Goal: Check status: Check status

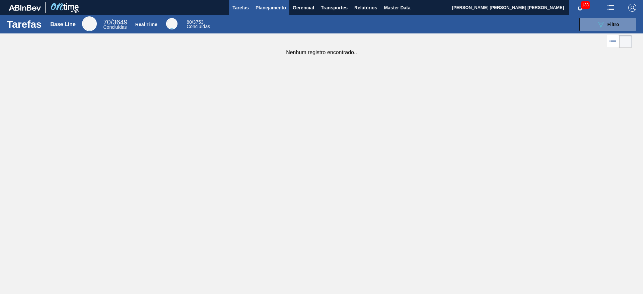
click at [265, 7] on span "Planejamento" at bounding box center [271, 8] width 30 height 8
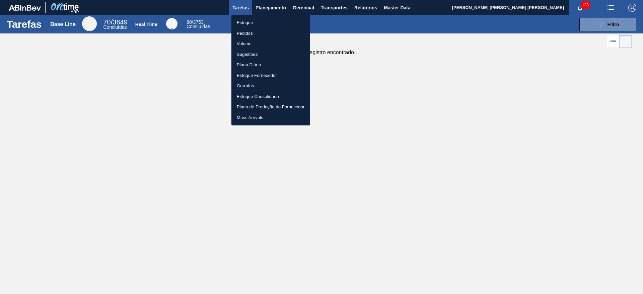
click at [294, 23] on li "Estoque" at bounding box center [270, 22] width 79 height 11
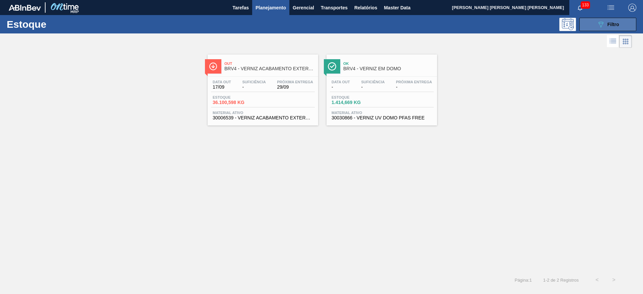
click at [602, 29] on button "089F7B8B-B2A5-4AFE-B5C0-19BA573D28AC Filtro" at bounding box center [607, 24] width 57 height 13
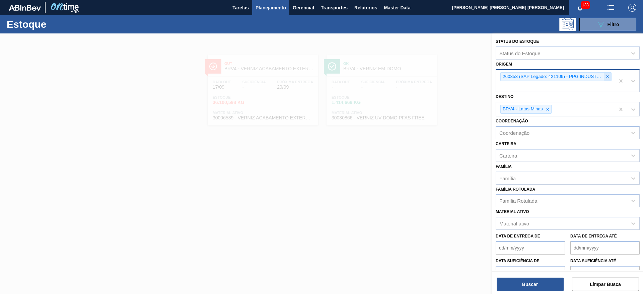
click at [604, 78] on div at bounding box center [607, 77] width 7 height 8
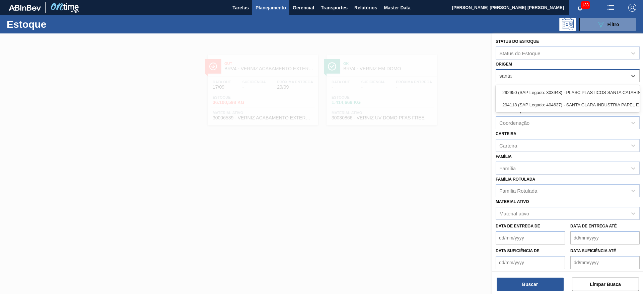
type input "santa"
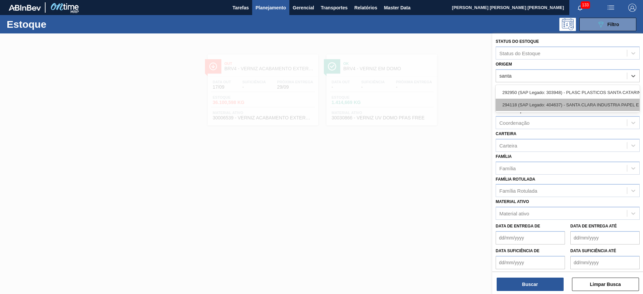
click at [619, 105] on div "294118 (SAP Legado: 404637) - SANTA CLARA INDUSTRIA PAPEL E" at bounding box center [568, 105] width 144 height 12
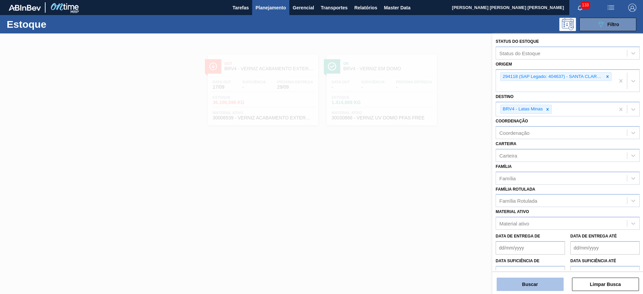
click at [519, 287] on button "Buscar" at bounding box center [530, 284] width 67 height 13
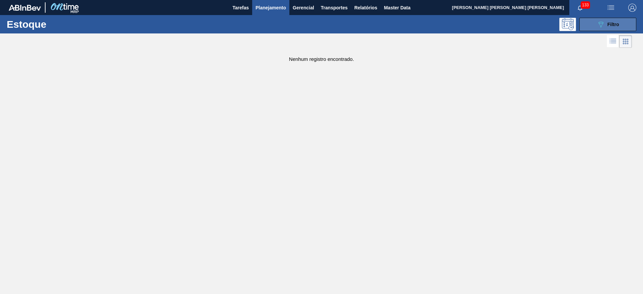
click at [593, 28] on button "089F7B8B-B2A5-4AFE-B5C0-19BA573D28AC Filtro" at bounding box center [607, 24] width 57 height 13
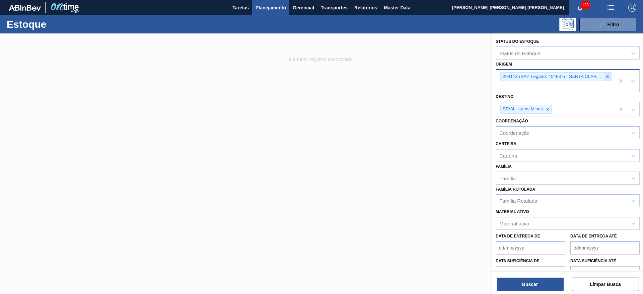
click at [610, 76] on div at bounding box center [607, 77] width 7 height 8
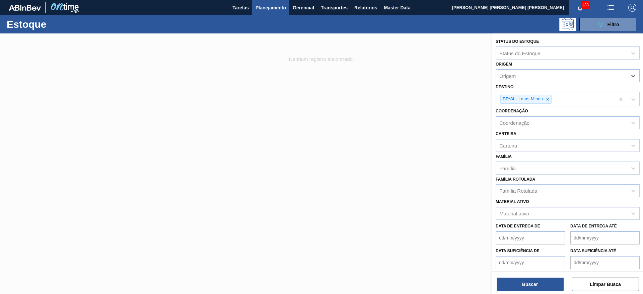
paste input "30006209"
type input "30006209"
click at [522, 213] on div "Material ativo" at bounding box center [514, 214] width 30 height 6
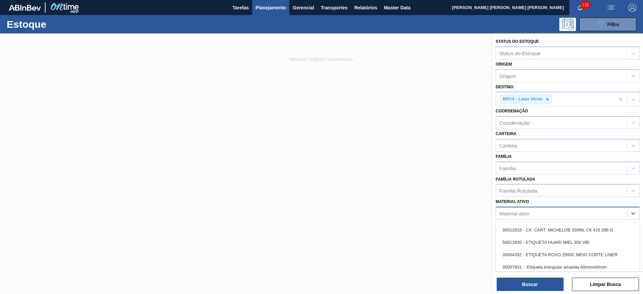
paste ativo "30006209"
type ativo "30006209"
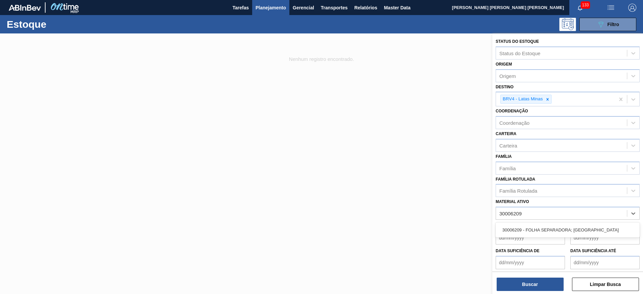
click at [537, 223] on div "30006209 - FOLHA SEPARADORA; TAMPA" at bounding box center [568, 230] width 144 height 15
click at [540, 228] on div "30006209 - FOLHA SEPARADORA; TAMPA" at bounding box center [568, 230] width 144 height 12
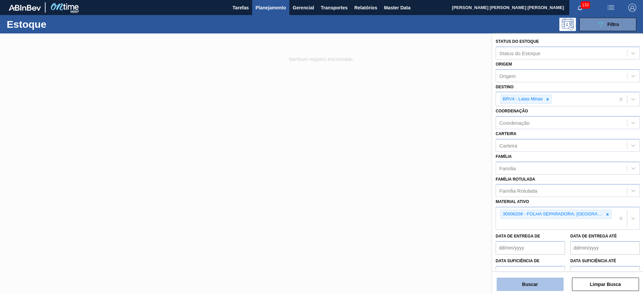
click at [532, 293] on div "Status do Estoque Status do Estoque Origem Origem Destino BRV4 - Latas Minas Co…" at bounding box center [567, 164] width 151 height 262
click at [531, 288] on button "Buscar" at bounding box center [530, 284] width 67 height 13
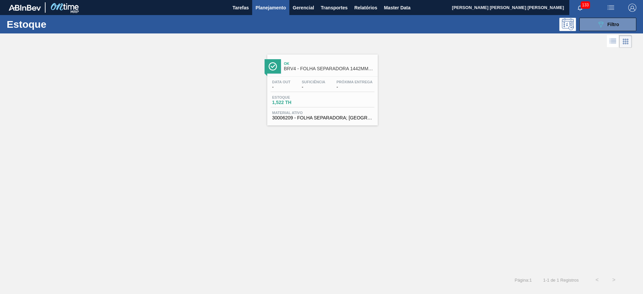
click at [332, 95] on div "Estoque 1,522 TH" at bounding box center [323, 101] width 104 height 12
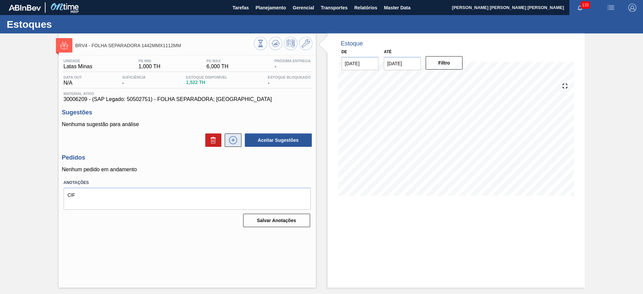
click at [236, 136] on icon at bounding box center [233, 140] width 11 height 8
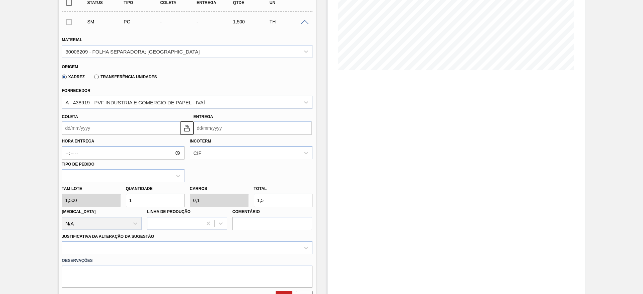
scroll to position [42, 0]
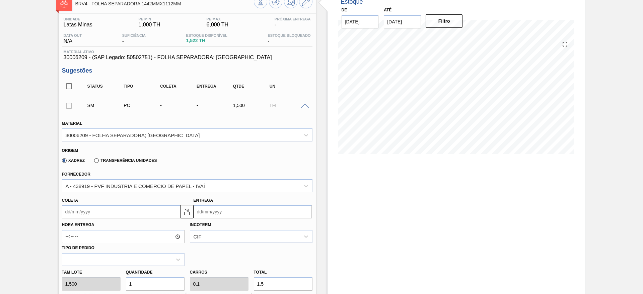
click at [222, 215] on input "Entrega" at bounding box center [253, 211] width 118 height 13
click at [267, 127] on button "Next Month" at bounding box center [268, 127] width 5 height 5
click at [220, 159] on div "7" at bounding box center [222, 159] width 9 height 9
type input "03/10/2025"
type input "07/10/2025"
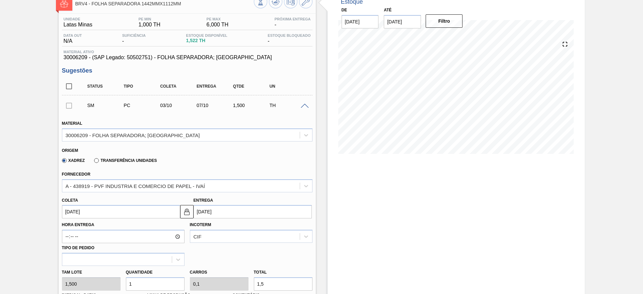
scroll to position [167, 0]
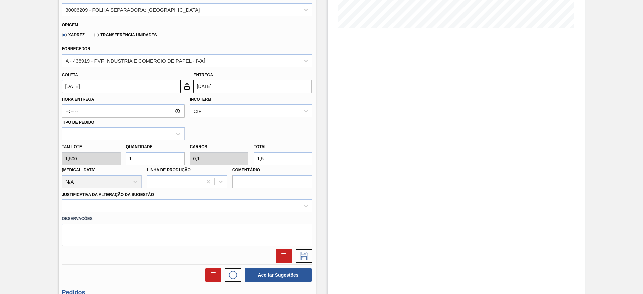
click at [157, 164] on input "1" at bounding box center [155, 158] width 59 height 13
type input "0"
type input "3"
type input "0,3"
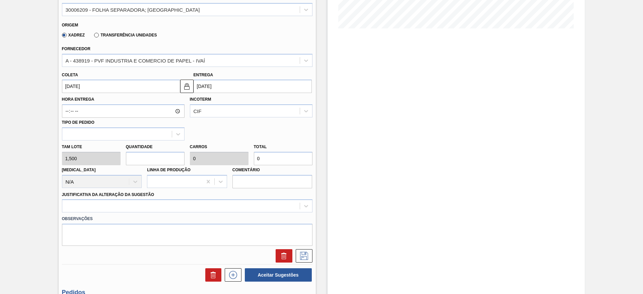
type input "4,5"
type input "3"
drag, startPoint x: 144, startPoint y: 215, endPoint x: 144, endPoint y: 211, distance: 3.7
click at [144, 211] on div "Material 30006209 - FOLHA SEPARADORA; TAMPA Origem Xadrez Transferência Unidade…" at bounding box center [187, 125] width 251 height 275
click at [144, 210] on div at bounding box center [187, 206] width 251 height 13
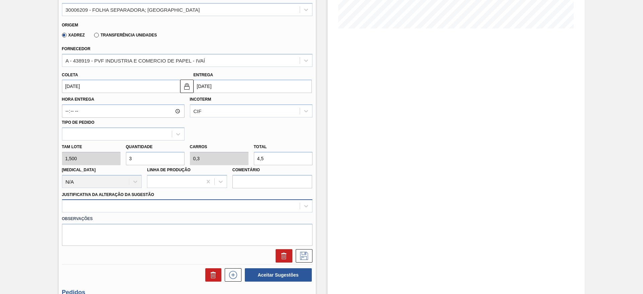
scroll to position [192, 0]
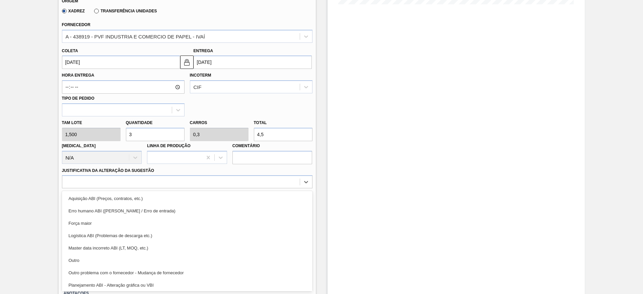
click at [101, 259] on div "Outro" at bounding box center [187, 261] width 251 height 12
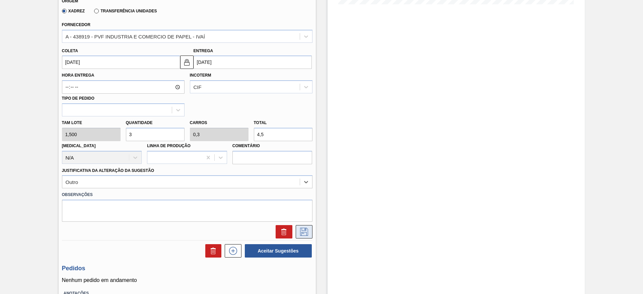
click at [299, 232] on icon at bounding box center [304, 232] width 11 height 8
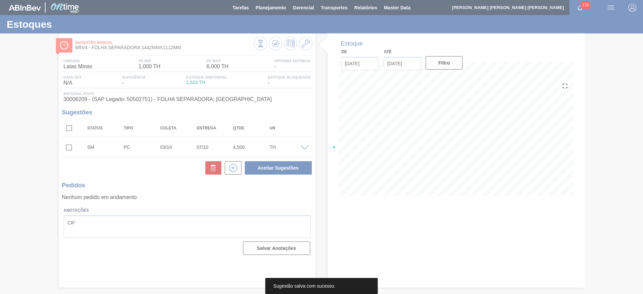
scroll to position [0, 0]
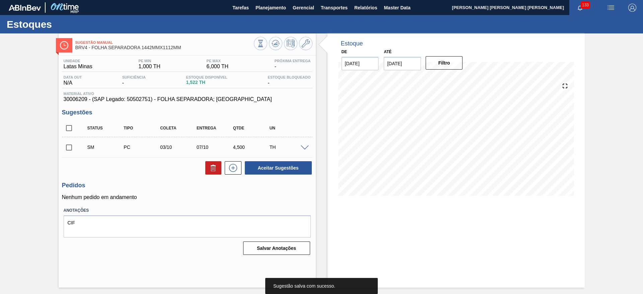
click at [69, 146] on input "checkbox" at bounding box center [69, 148] width 14 height 14
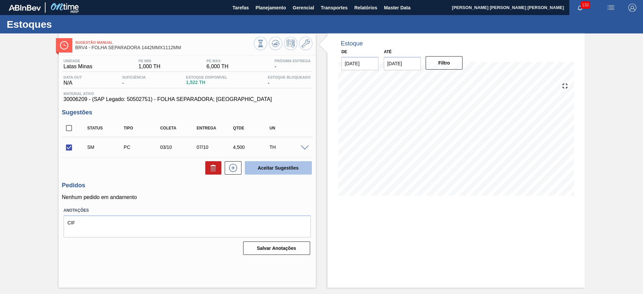
click at [270, 169] on button "Aceitar Sugestões" at bounding box center [278, 167] width 67 height 13
checkbox input "false"
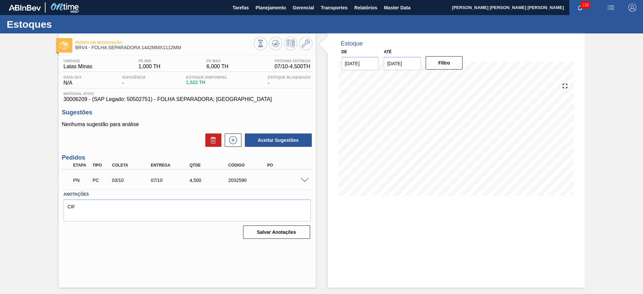
click at [303, 178] on span at bounding box center [305, 180] width 8 height 5
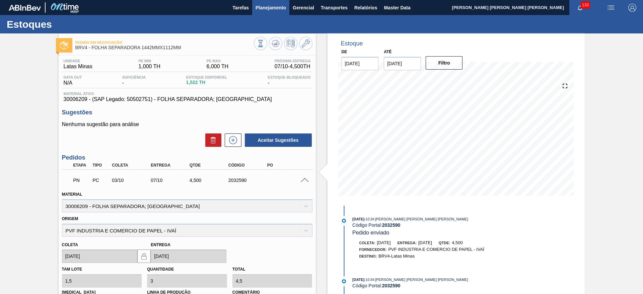
click at [269, 9] on span "Planejamento" at bounding box center [271, 8] width 30 height 8
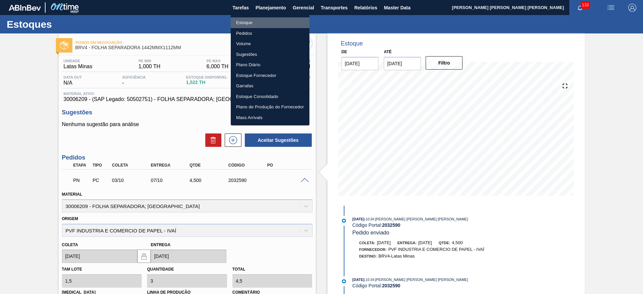
click at [267, 23] on li "Estoque" at bounding box center [270, 22] width 79 height 11
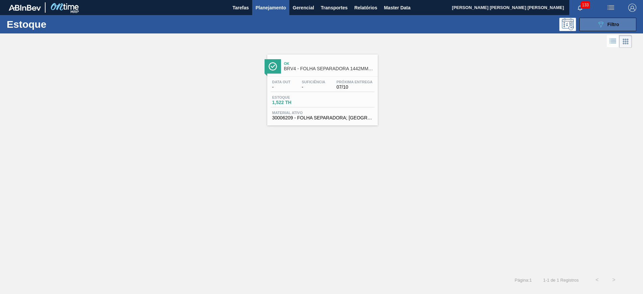
click at [614, 25] on span "Filtro" at bounding box center [614, 24] width 12 height 5
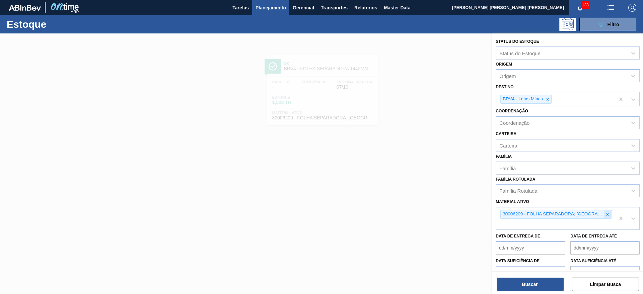
click at [605, 214] on icon at bounding box center [607, 214] width 5 height 5
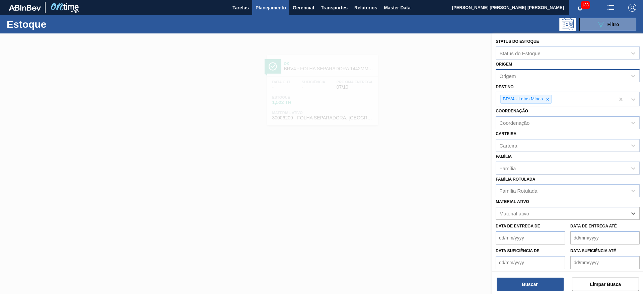
click at [522, 72] on div "Origem" at bounding box center [561, 76] width 131 height 10
type input "super"
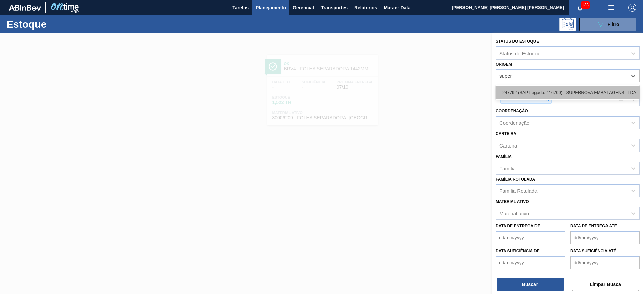
click at [578, 94] on div "247792 (SAP Legado: 416700) - SUPERNOVA EMBALAGENS LTDA" at bounding box center [568, 92] width 144 height 12
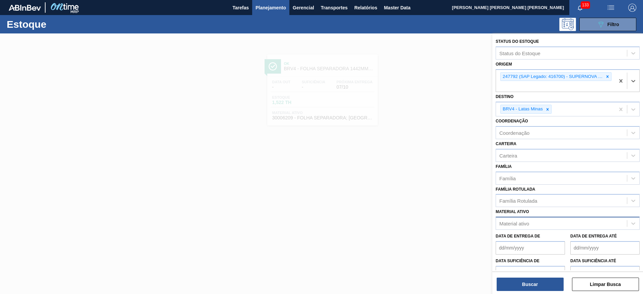
click at [527, 293] on div "Status do Estoque Status do Estoque Origem option 247792 (SAP Legado: 416700) -…" at bounding box center [567, 164] width 151 height 262
click at [527, 291] on button "Buscar" at bounding box center [530, 284] width 67 height 13
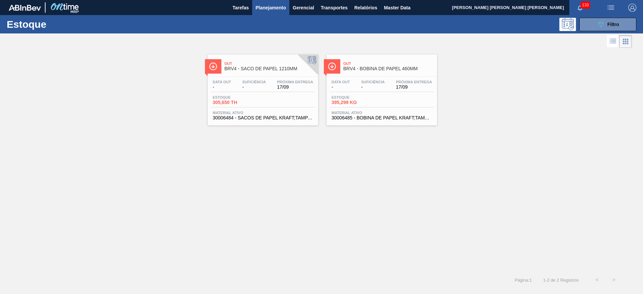
click at [296, 78] on div "Data out - Suficiência - Próxima Entrega 17/09 Estoque 305,650 TH Material ativ…" at bounding box center [263, 100] width 111 height 46
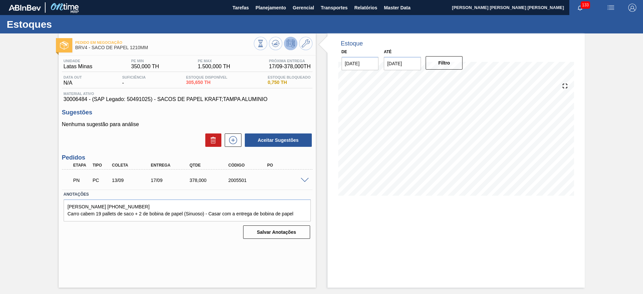
click at [305, 180] on span at bounding box center [305, 180] width 8 height 5
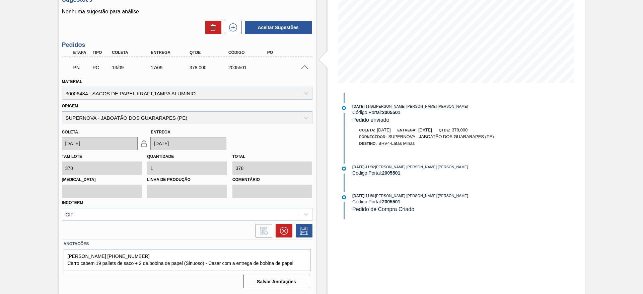
scroll to position [71, 0]
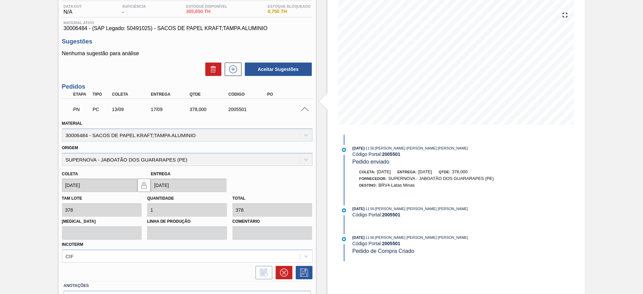
click at [302, 107] on div at bounding box center [305, 109] width 13 height 5
click at [302, 108] on span at bounding box center [305, 109] width 8 height 5
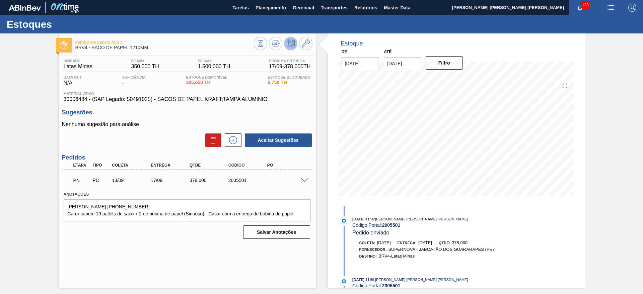
scroll to position [0, 0]
click at [304, 181] on span at bounding box center [305, 180] width 8 height 5
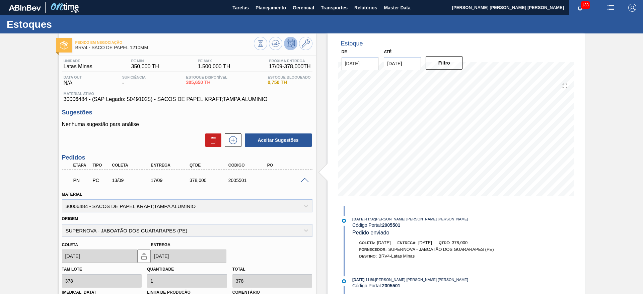
scroll to position [113, 0]
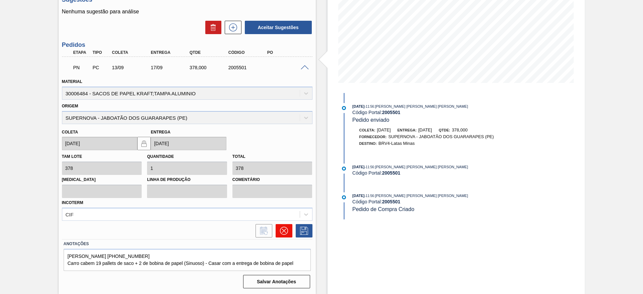
click at [288, 231] on button at bounding box center [284, 230] width 17 height 13
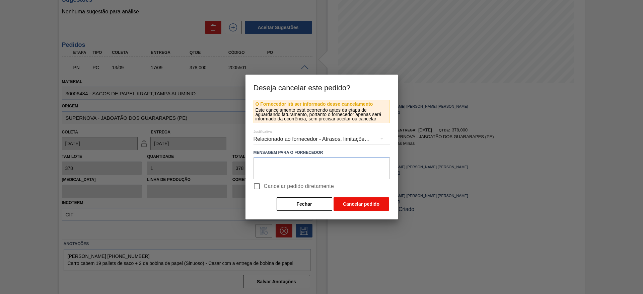
click at [342, 203] on button "Cancelar pedido" at bounding box center [362, 204] width 56 height 13
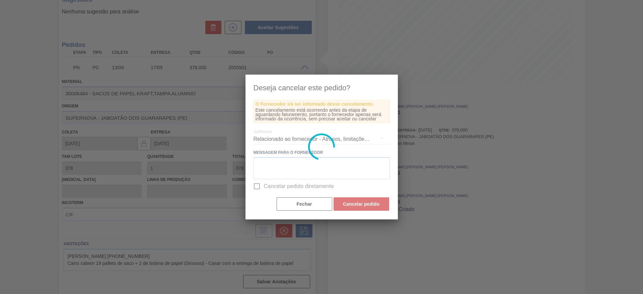
scroll to position [0, 0]
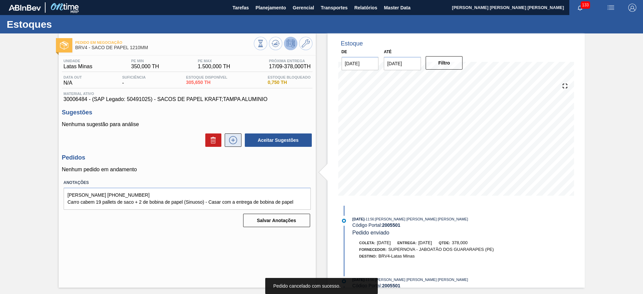
click at [238, 142] on icon at bounding box center [233, 140] width 11 height 8
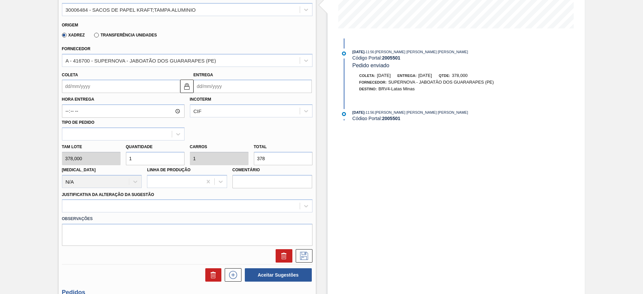
scroll to position [209, 0]
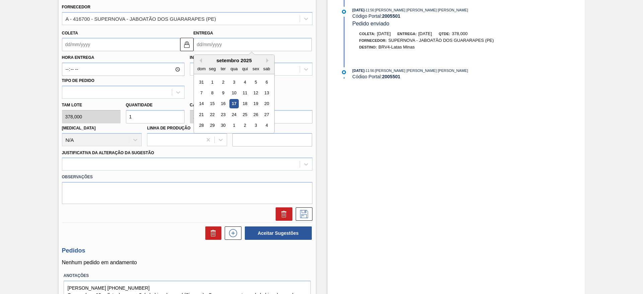
click at [227, 48] on input "Entrega" at bounding box center [253, 44] width 118 height 13
click at [268, 59] on button "Next Month" at bounding box center [268, 60] width 5 height 5
click at [231, 81] on div "1" at bounding box center [233, 82] width 9 height 9
type input "27/09/2025"
type input "[DATE]"
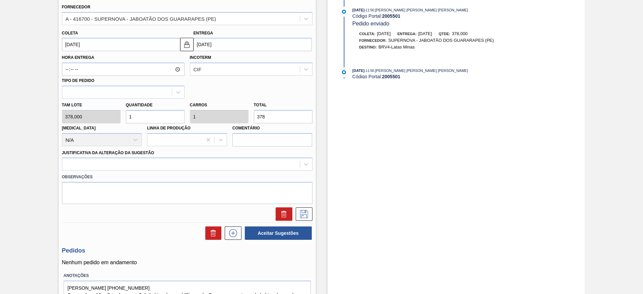
drag, startPoint x: 267, startPoint y: 116, endPoint x: 252, endPoint y: 115, distance: 15.8
click at [252, 115] on div "Total 378" at bounding box center [283, 111] width 64 height 23
type input "0,008"
type input "3"
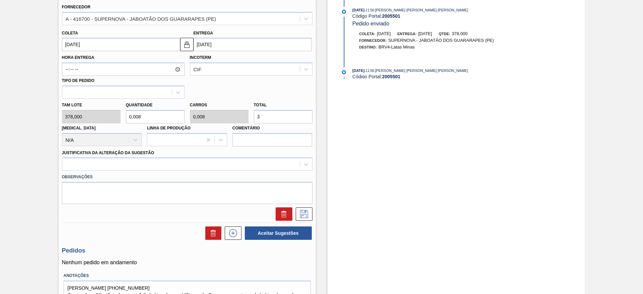
type input "0,103"
type input "39"
type input "1,048"
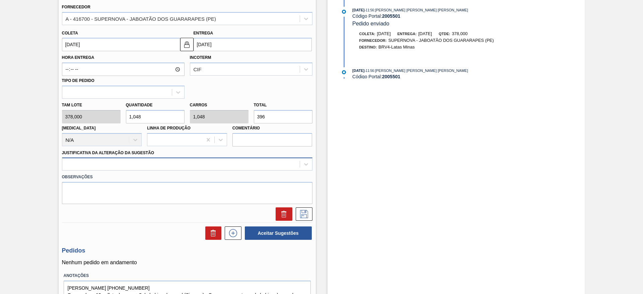
type input "396"
click at [185, 163] on div at bounding box center [180, 165] width 237 height 10
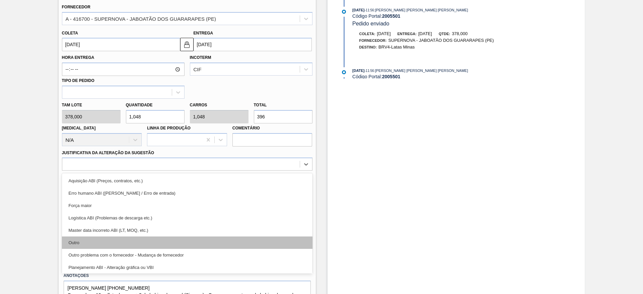
click at [89, 241] on div "Outro" at bounding box center [187, 243] width 251 height 12
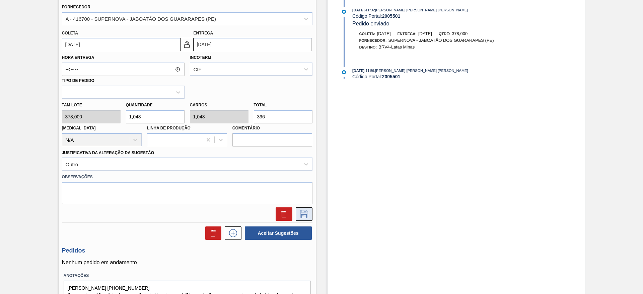
click at [303, 214] on icon at bounding box center [304, 214] width 11 height 8
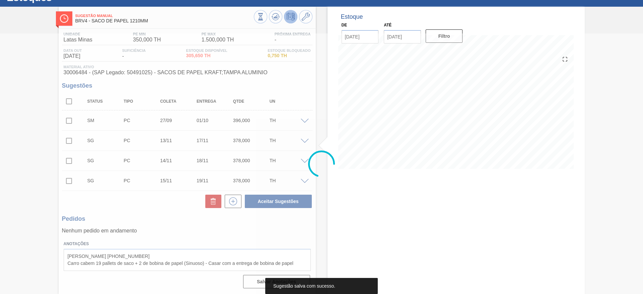
scroll to position [27, 0]
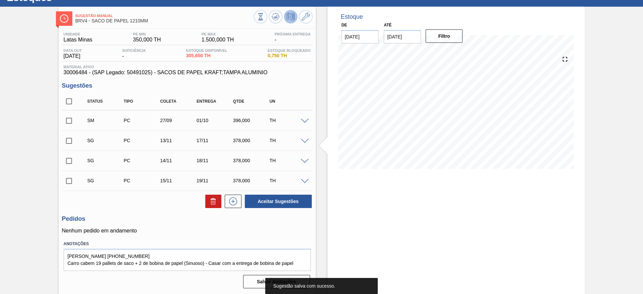
click at [69, 121] on input "checkbox" at bounding box center [69, 121] width 14 height 14
checkbox input "true"
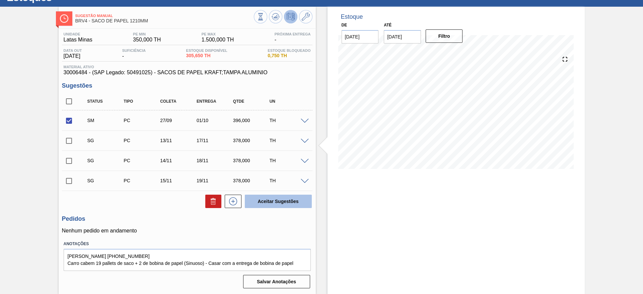
click at [287, 201] on button "Aceitar Sugestões" at bounding box center [278, 201] width 67 height 13
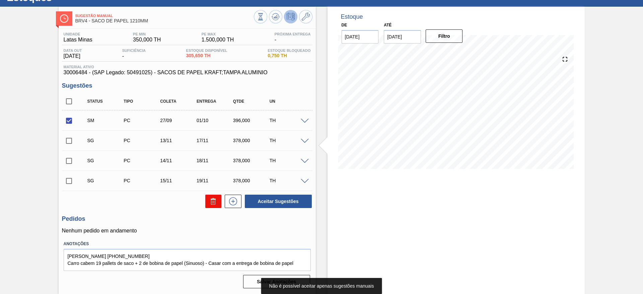
click at [210, 201] on icon at bounding box center [213, 202] width 8 height 8
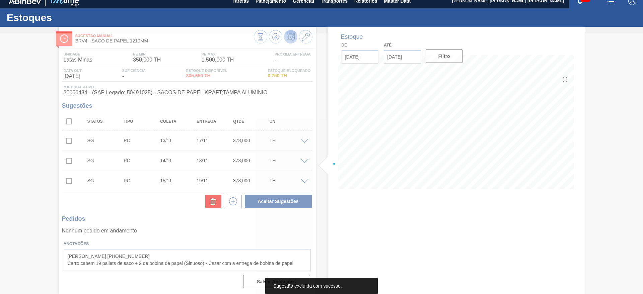
scroll to position [7, 0]
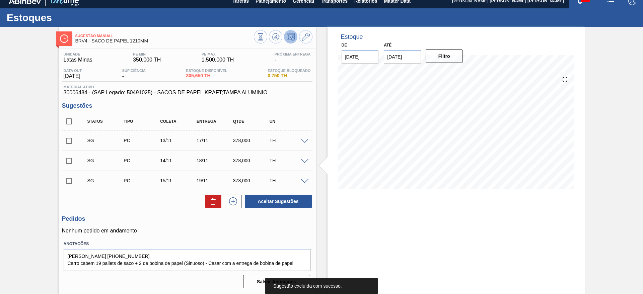
click at [306, 141] on span at bounding box center [305, 141] width 8 height 5
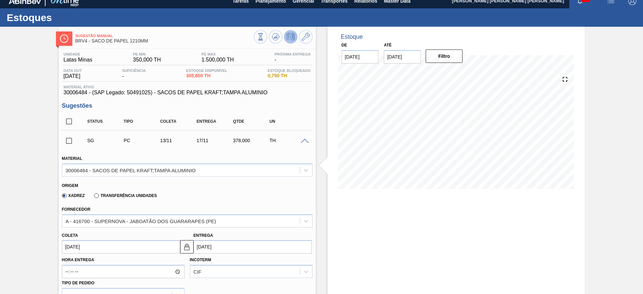
scroll to position [132, 0]
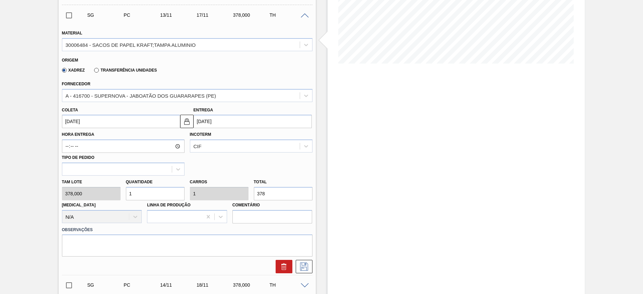
click at [220, 125] on input "[DATE]" at bounding box center [253, 121] width 118 height 13
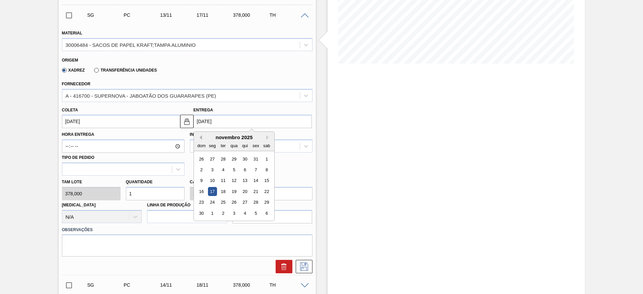
click at [199, 138] on button "Previous Month" at bounding box center [199, 137] width 5 height 5
click at [233, 158] on div "1" at bounding box center [233, 159] width 9 height 9
type input "27/09/2025"
type input "[DATE]"
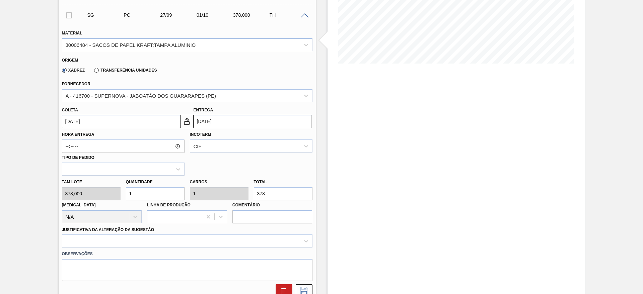
drag, startPoint x: 269, startPoint y: 193, endPoint x: 249, endPoint y: 195, distance: 20.1
click at [249, 195] on div "Tam lote 378,000 Quantidade 1 Carros 1 Total 378 Doca N/A Linha de Produção Com…" at bounding box center [187, 200] width 256 height 48
type input "0,008"
type input "3"
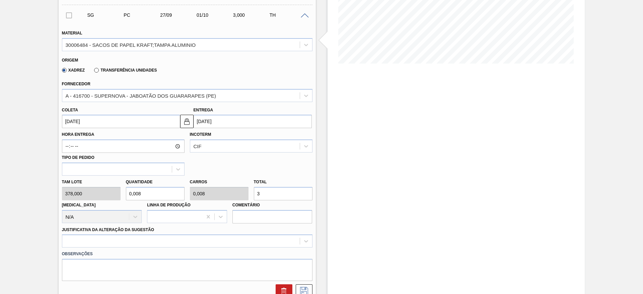
type input "0,103"
type input "39"
type input "1,048"
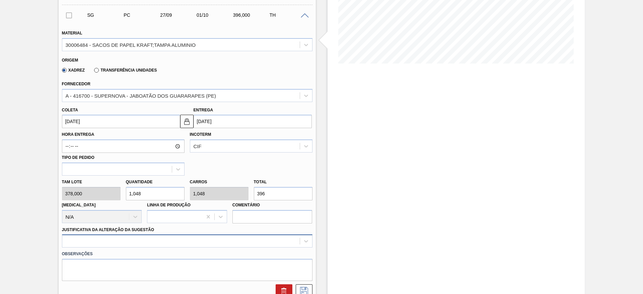
type input "396"
click at [154, 236] on div at bounding box center [187, 241] width 251 height 13
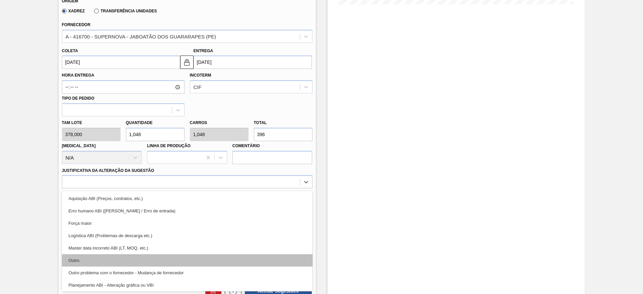
click at [85, 260] on div "Outro" at bounding box center [187, 261] width 251 height 12
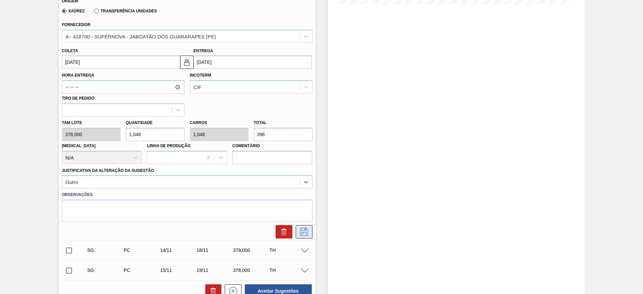
click at [303, 229] on icon at bounding box center [304, 232] width 11 height 8
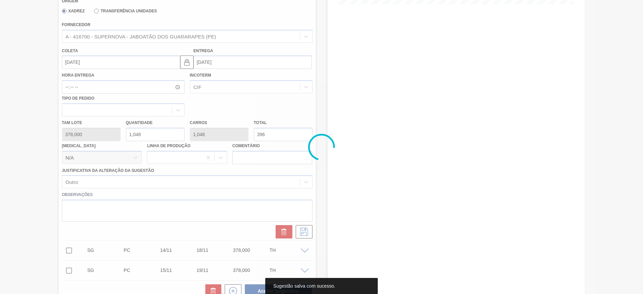
scroll to position [7, 0]
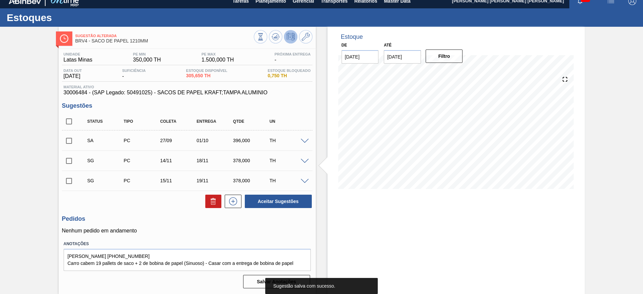
click at [64, 140] on input "checkbox" at bounding box center [69, 141] width 14 height 14
checkbox input "true"
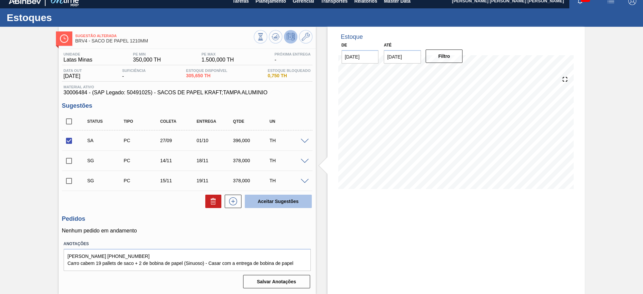
click at [278, 203] on button "Aceitar Sugestões" at bounding box center [278, 201] width 67 height 13
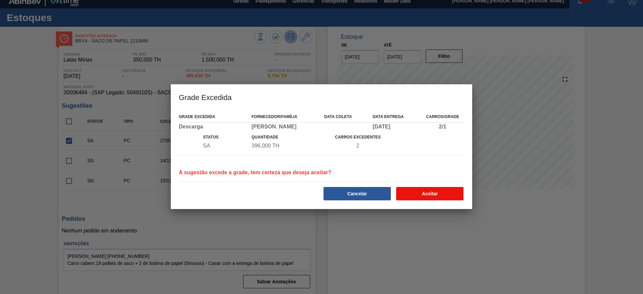
click at [461, 196] on button "Aceitar" at bounding box center [429, 193] width 67 height 13
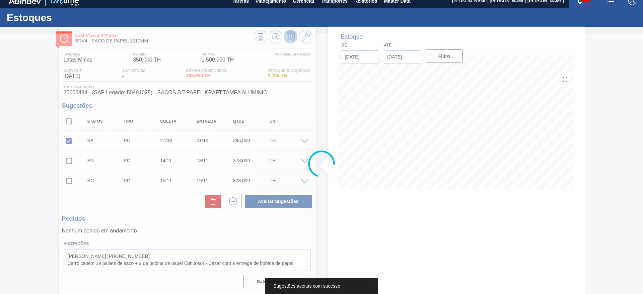
scroll to position [0, 0]
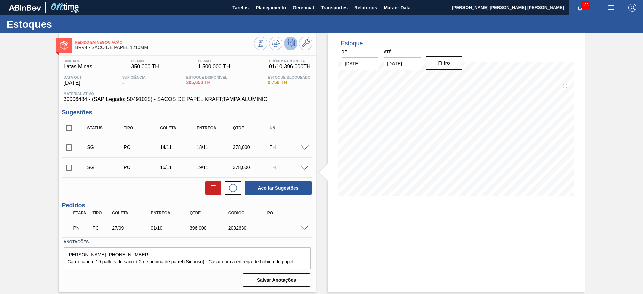
click at [69, 129] on input "checkbox" at bounding box center [69, 128] width 14 height 14
checkbox input "true"
click at [215, 191] on icon at bounding box center [213, 188] width 8 height 8
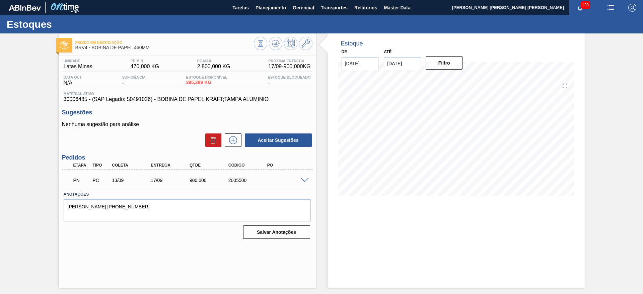
click at [303, 181] on span at bounding box center [305, 180] width 8 height 5
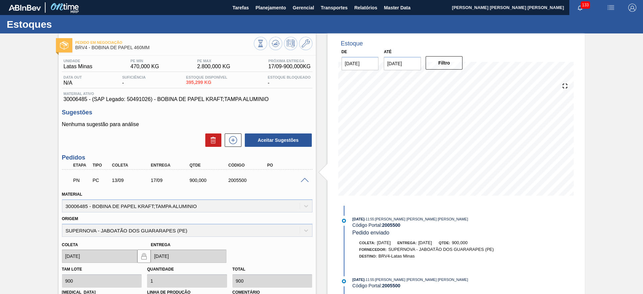
scroll to position [84, 0]
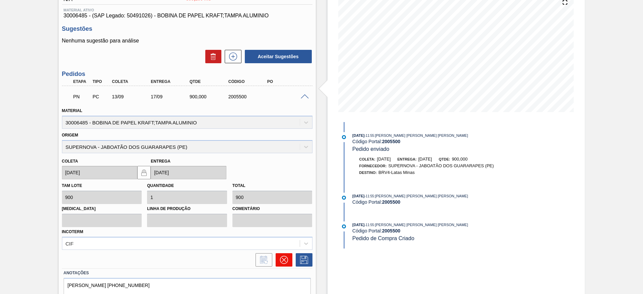
click at [281, 259] on icon at bounding box center [284, 260] width 8 height 8
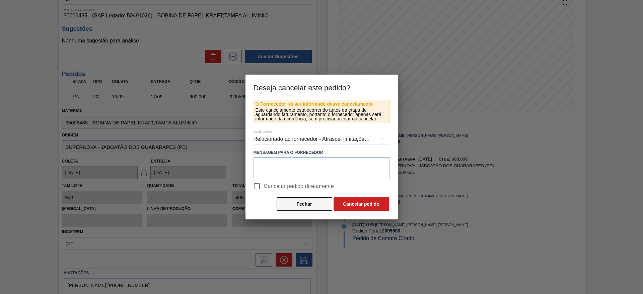
click at [312, 201] on button "Fechar" at bounding box center [305, 204] width 56 height 13
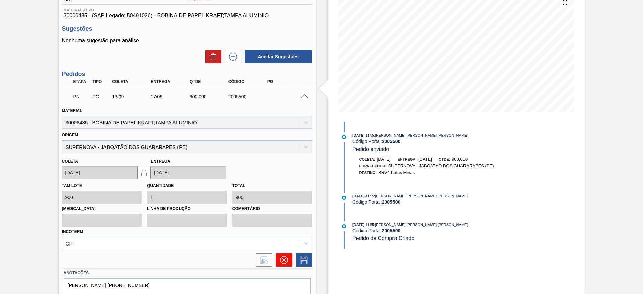
click at [287, 257] on button at bounding box center [284, 260] width 17 height 13
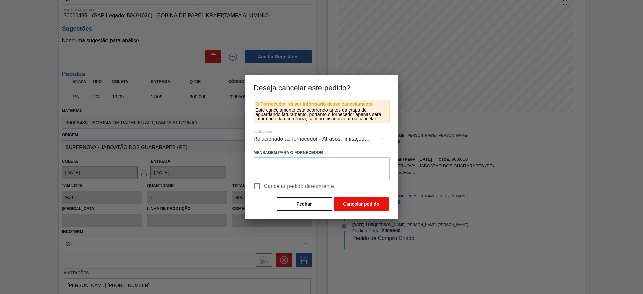
click at [367, 203] on button "Cancelar pedido" at bounding box center [362, 204] width 56 height 13
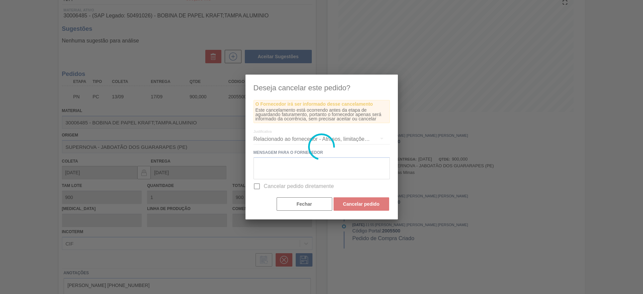
scroll to position [0, 0]
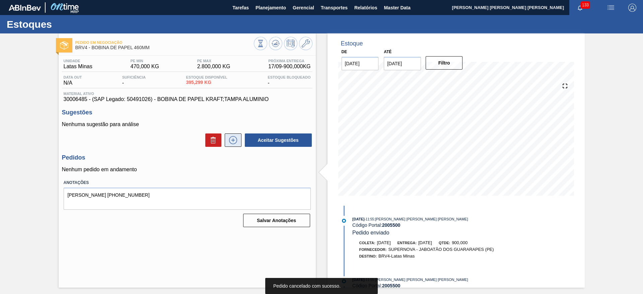
click at [239, 142] on button at bounding box center [233, 140] width 17 height 13
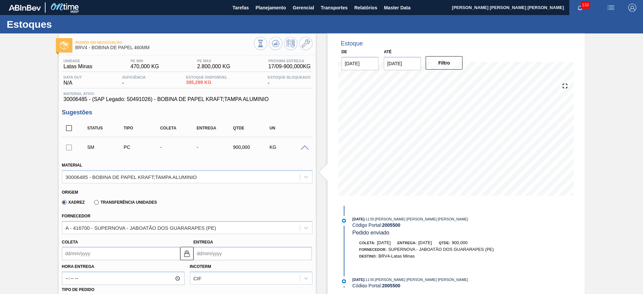
scroll to position [84, 0]
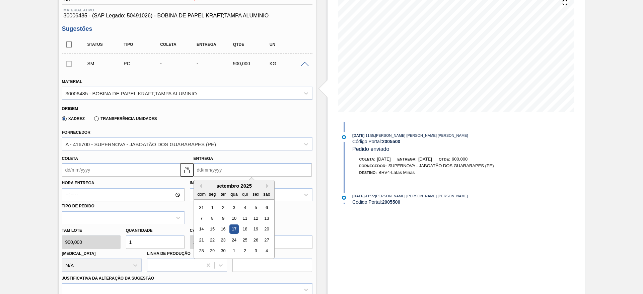
click at [216, 163] on input "Entrega" at bounding box center [253, 169] width 118 height 13
click at [234, 240] on div "24" at bounding box center [233, 240] width 9 height 9
type input "[DATE]"
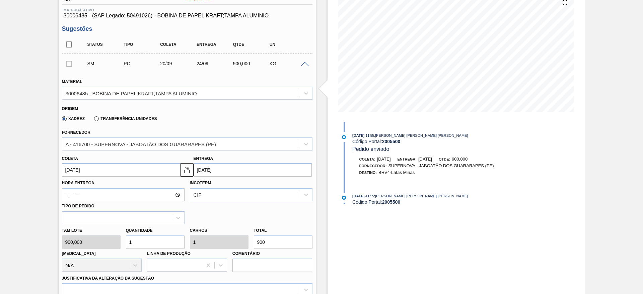
click at [168, 240] on input "1" at bounding box center [155, 242] width 59 height 13
type input "0"
type input "2"
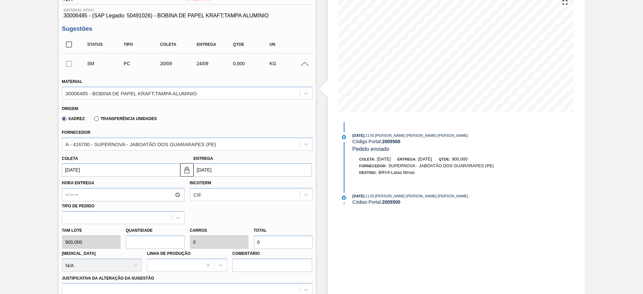
type input "1.800"
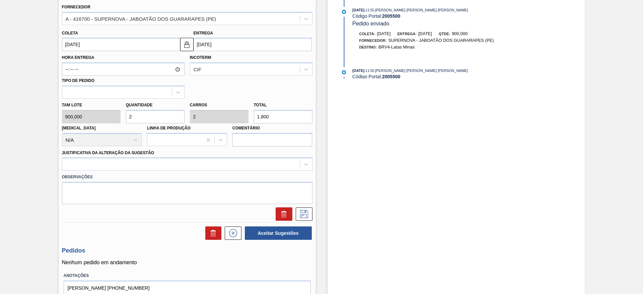
type input "2"
click at [109, 249] on h3 "Pedidos" at bounding box center [187, 251] width 251 height 7
drag, startPoint x: 89, startPoint y: 173, endPoint x: 87, endPoint y: 169, distance: 4.1
click at [88, 172] on label "Observações" at bounding box center [187, 177] width 251 height 10
click at [87, 168] on div at bounding box center [180, 165] width 237 height 10
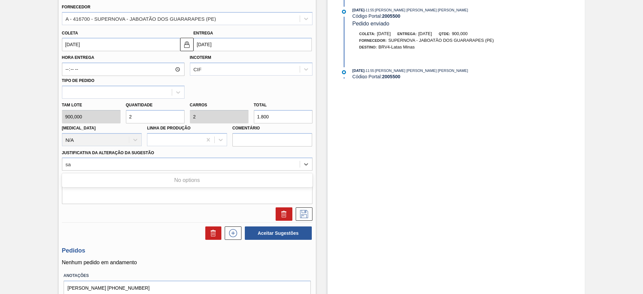
type Sugestão "s"
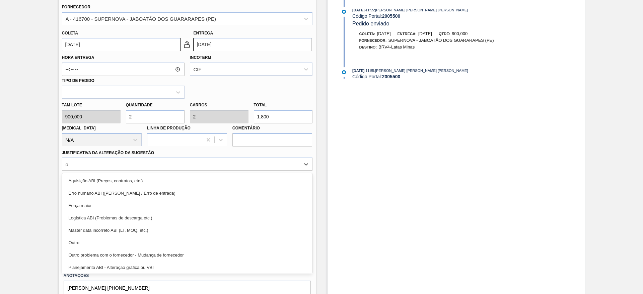
type Sugestão "ou"
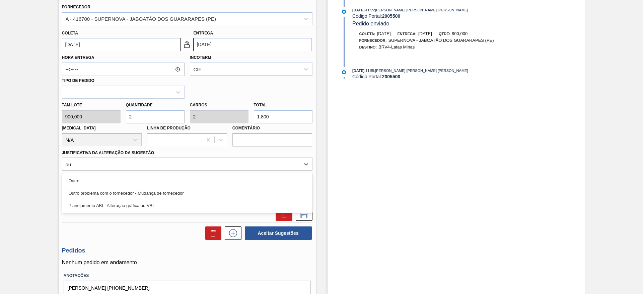
click at [130, 177] on div "Outro" at bounding box center [187, 181] width 251 height 12
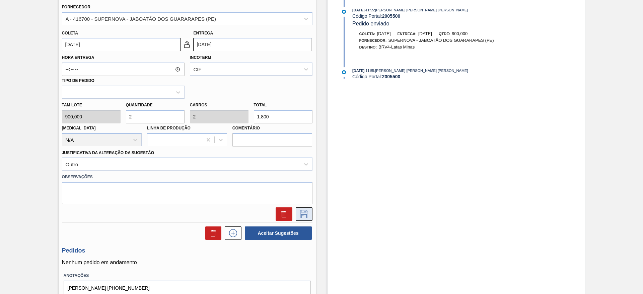
click at [301, 216] on icon at bounding box center [304, 214] width 11 height 8
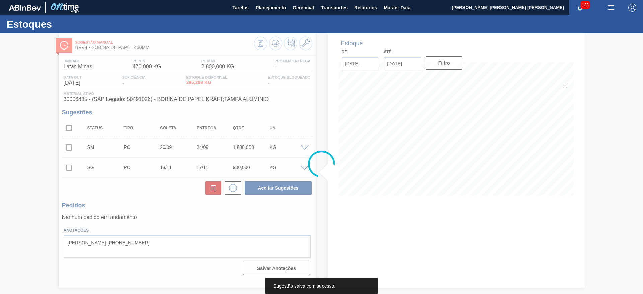
scroll to position [0, 0]
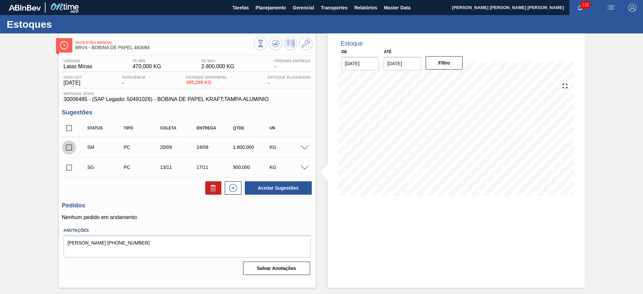
click at [68, 150] on input "checkbox" at bounding box center [69, 148] width 14 height 14
click at [256, 183] on button "Aceitar Sugestões" at bounding box center [278, 188] width 67 height 13
click at [274, 193] on button "Aceitar Sugestões" at bounding box center [278, 188] width 67 height 13
click at [69, 148] on input "checkbox" at bounding box center [69, 148] width 14 height 14
checkbox input "false"
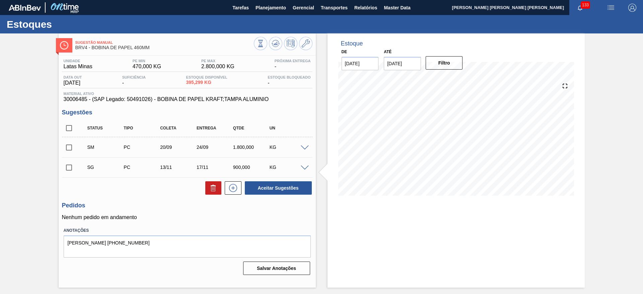
click at [305, 168] on span at bounding box center [305, 168] width 8 height 5
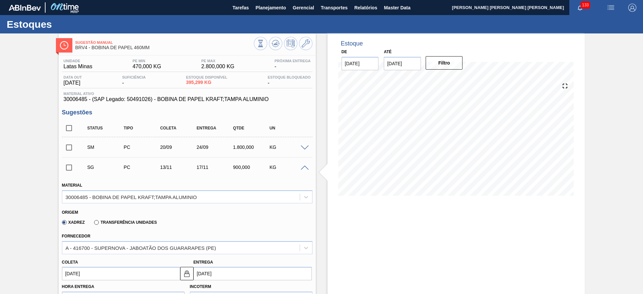
scroll to position [167, 0]
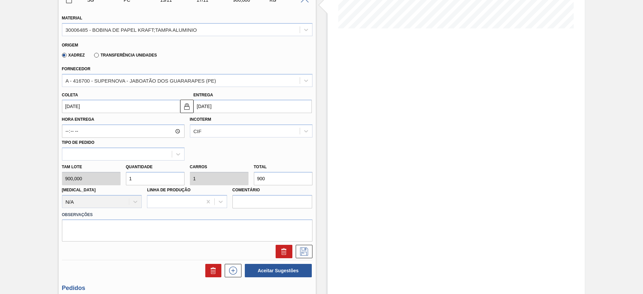
click at [167, 179] on input "1" at bounding box center [155, 178] width 59 height 13
type input "0"
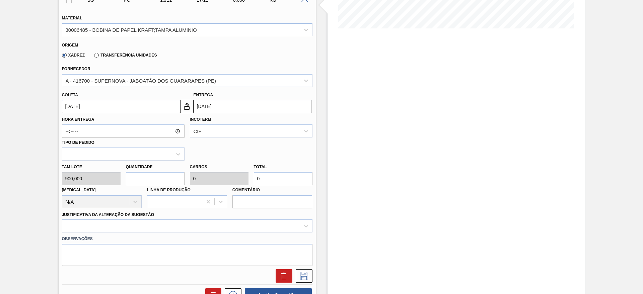
type input "2"
type input "1.800"
type input "2"
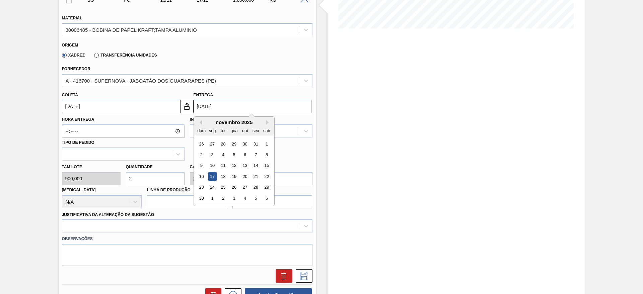
click at [212, 109] on input "[DATE]" at bounding box center [253, 106] width 118 height 13
click at [199, 122] on button "Previous Month" at bounding box center [199, 122] width 5 height 5
click at [235, 177] on div "24" at bounding box center [233, 176] width 9 height 9
type input "[DATE]"
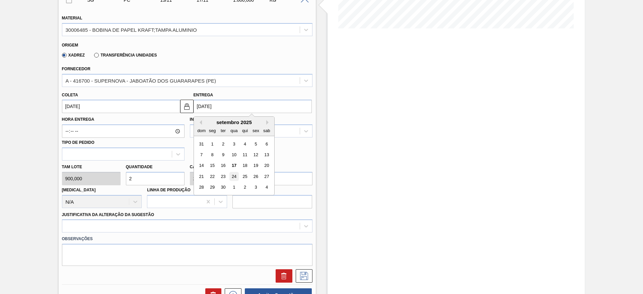
type input "[DATE]"
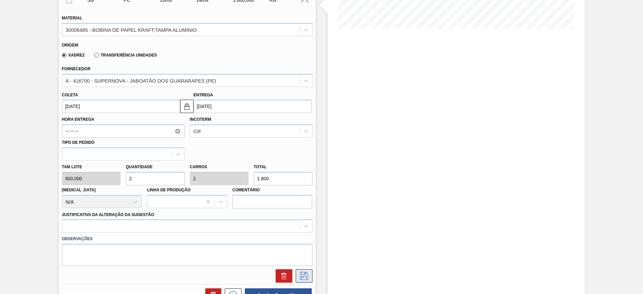
click at [302, 278] on icon at bounding box center [304, 276] width 11 height 8
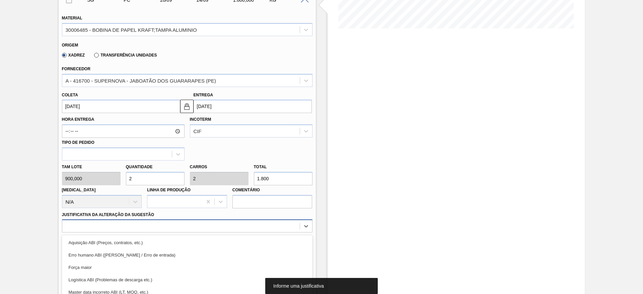
click at [146, 223] on div "option Força maior focused, 3 of 18. 18 results available. Use Up and Down to c…" at bounding box center [187, 226] width 251 height 13
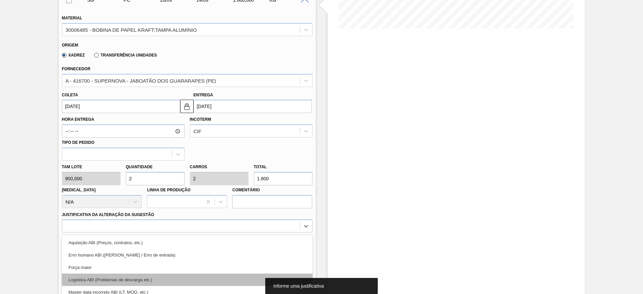
scroll to position [212, 0]
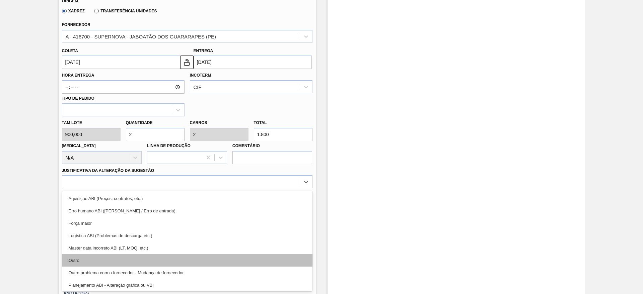
click at [89, 257] on div "Outro" at bounding box center [187, 261] width 251 height 12
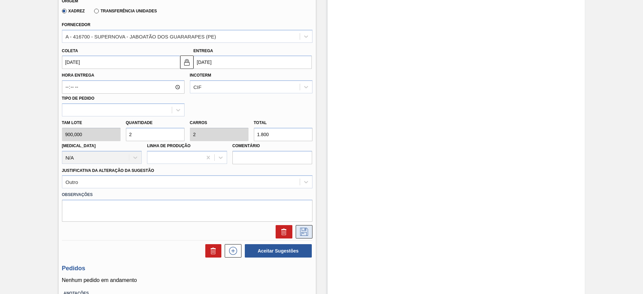
click at [296, 233] on button at bounding box center [304, 231] width 17 height 13
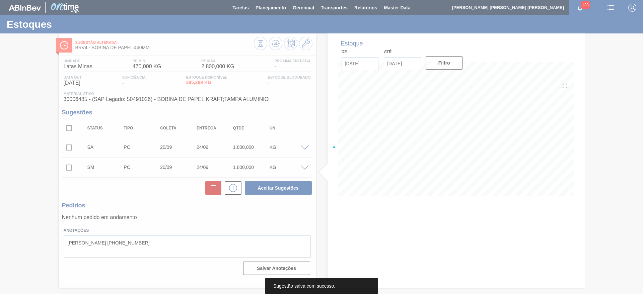
scroll to position [0, 0]
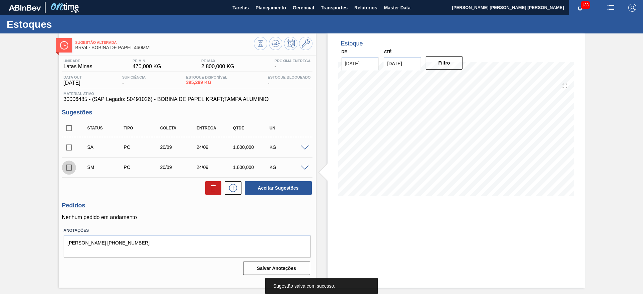
click at [70, 167] on input "checkbox" at bounding box center [69, 168] width 14 height 14
checkbox input "true"
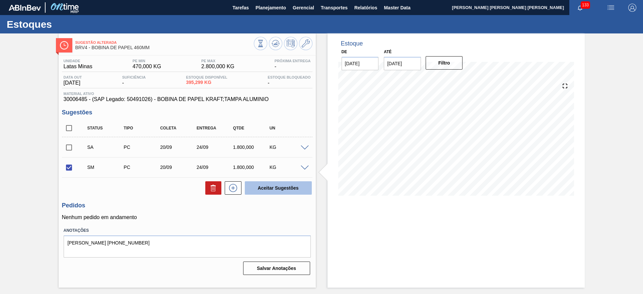
click at [281, 183] on button "Aceitar Sugestões" at bounding box center [278, 188] width 67 height 13
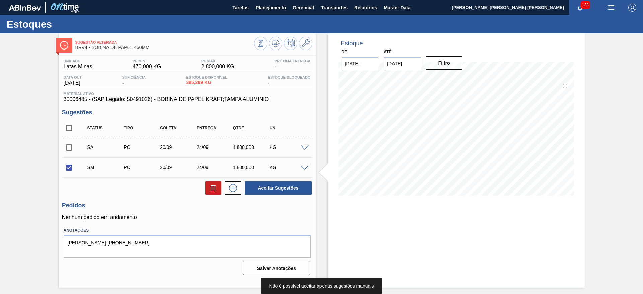
click at [73, 148] on input "checkbox" at bounding box center [69, 148] width 14 height 14
checkbox input "true"
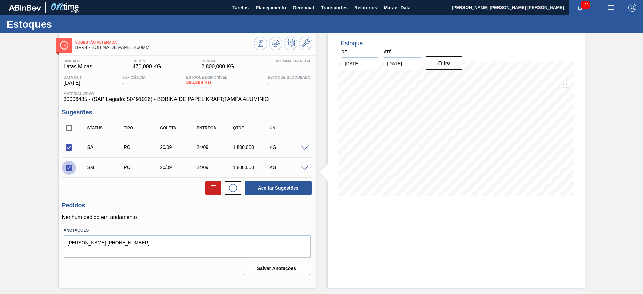
click at [73, 164] on input "checkbox" at bounding box center [69, 168] width 14 height 14
checkbox input "false"
click at [291, 187] on button "Aceitar Sugestões" at bounding box center [278, 188] width 67 height 13
checkbox input "false"
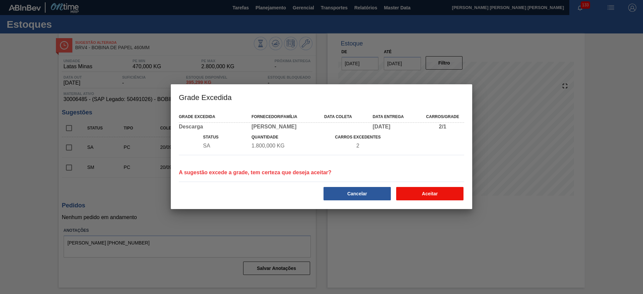
click at [421, 188] on button "Aceitar" at bounding box center [429, 193] width 67 height 13
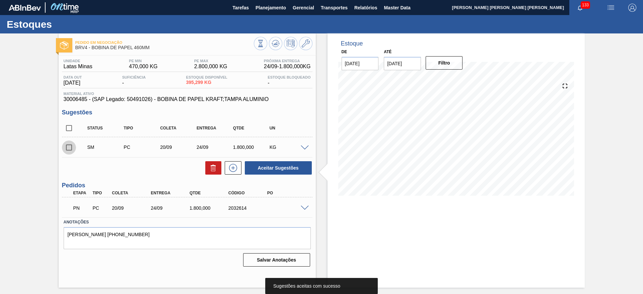
click at [70, 148] on input "checkbox" at bounding box center [69, 148] width 14 height 14
checkbox input "true"
click at [223, 166] on div at bounding box center [231, 167] width 20 height 13
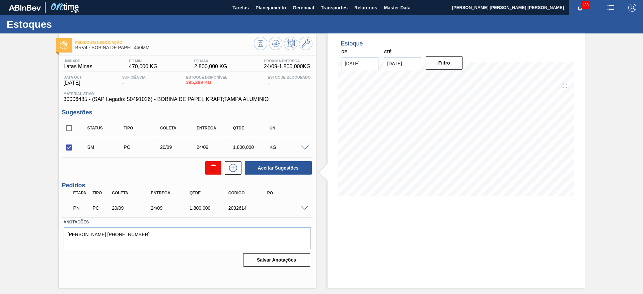
click at [217, 166] on icon at bounding box center [213, 168] width 8 height 8
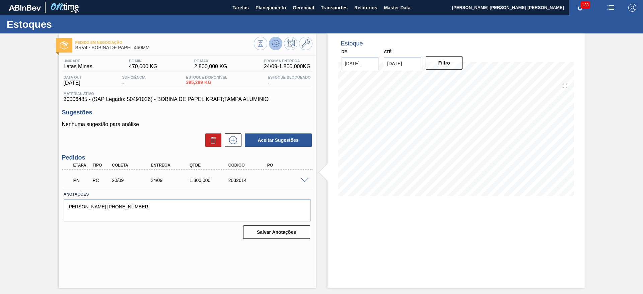
click at [277, 40] on icon at bounding box center [276, 44] width 8 height 8
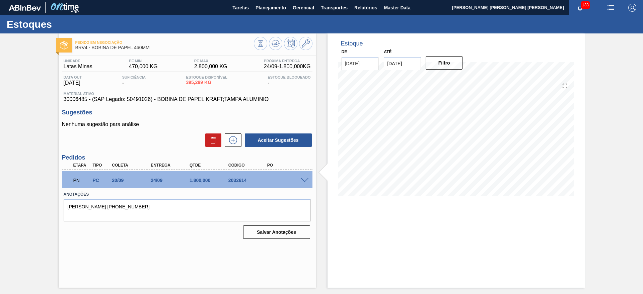
click at [302, 180] on span at bounding box center [305, 180] width 8 height 5
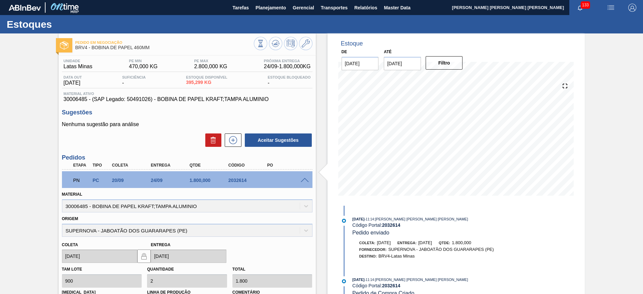
scroll to position [113, 0]
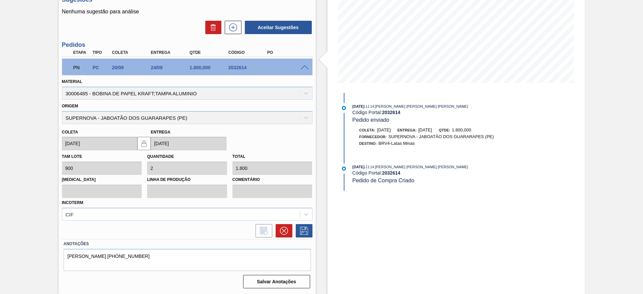
click at [305, 65] on div at bounding box center [305, 67] width 13 height 5
click at [305, 67] on span at bounding box center [305, 67] width 8 height 5
